Goal: Task Accomplishment & Management: Manage account settings

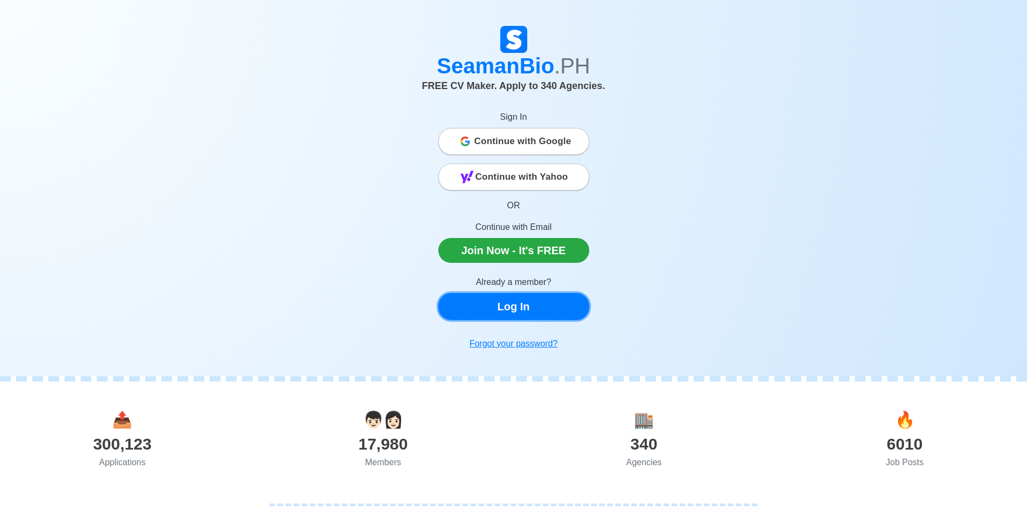
click at [523, 311] on link "Log In" at bounding box center [514, 306] width 151 height 27
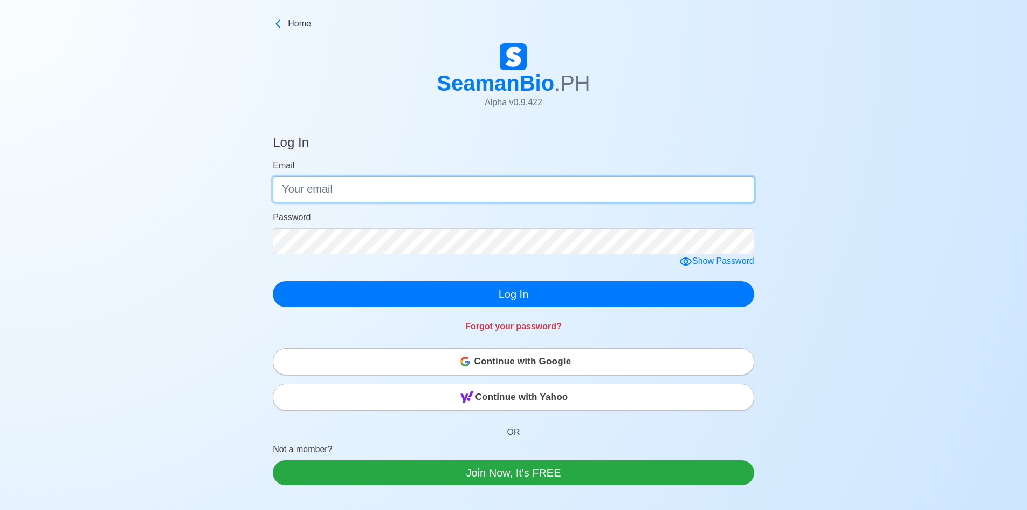
click at [491, 190] on input "Email" at bounding box center [514, 189] width 482 height 26
type input "[EMAIL_ADDRESS][DOMAIN_NAME]"
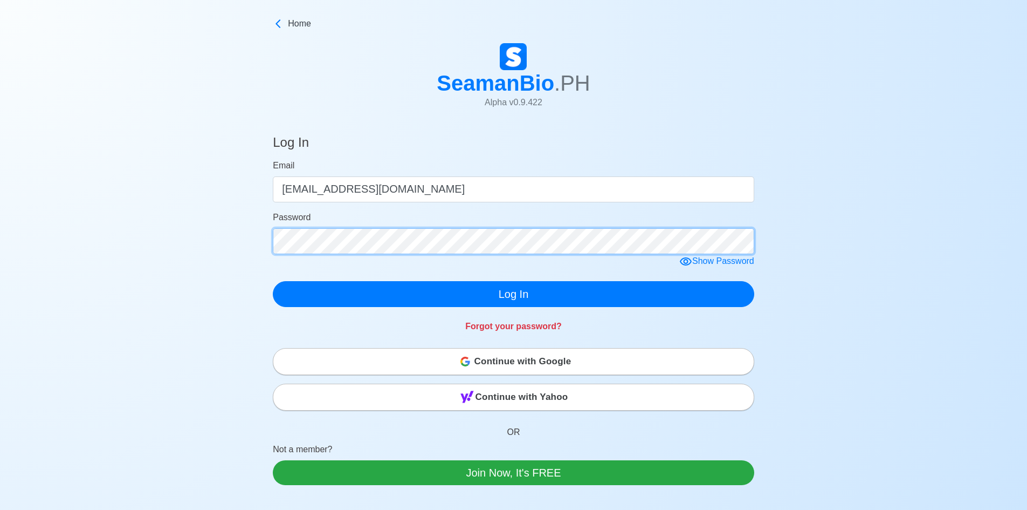
click button "Log In" at bounding box center [514, 294] width 482 height 26
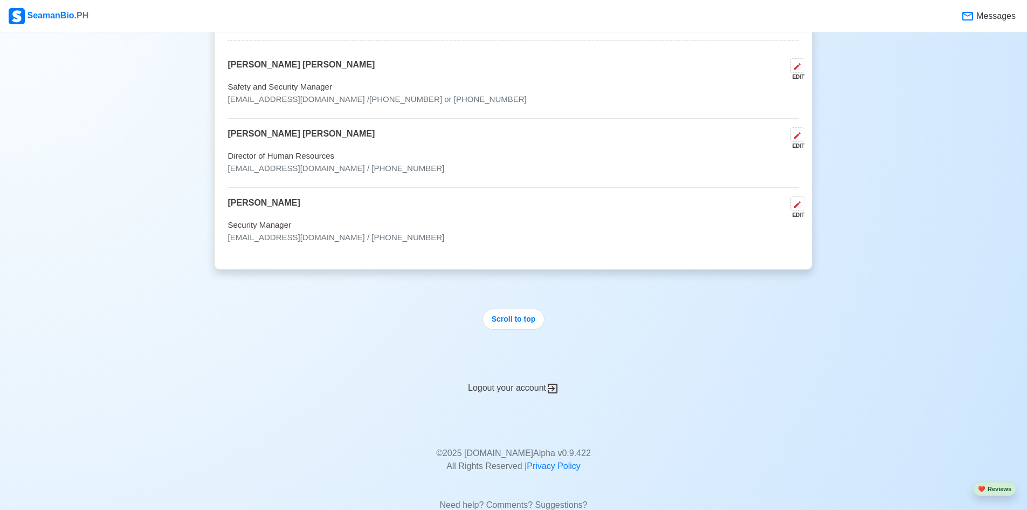
scroll to position [4082, 0]
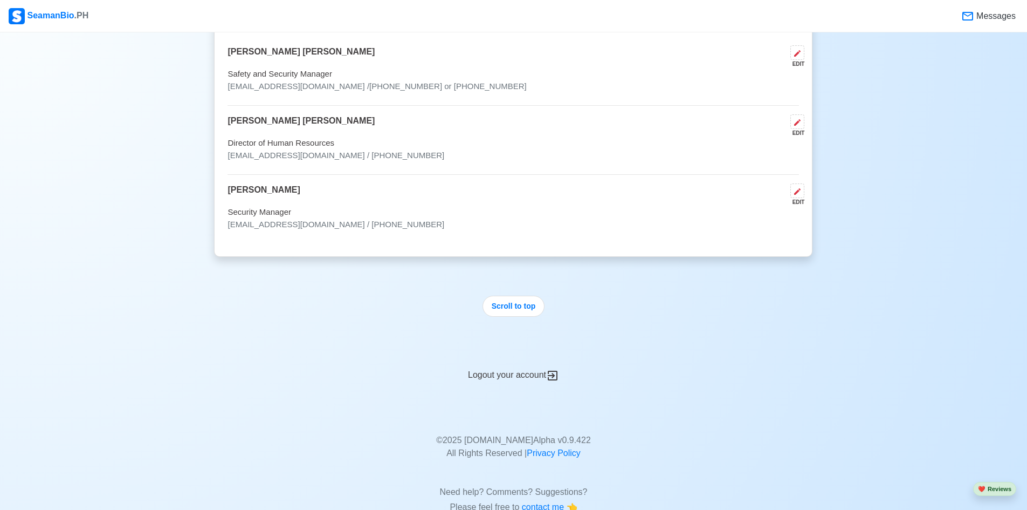
click at [533, 355] on div "Logout your account" at bounding box center [513, 368] width 599 height 26
